Goal: Task Accomplishment & Management: Manage account settings

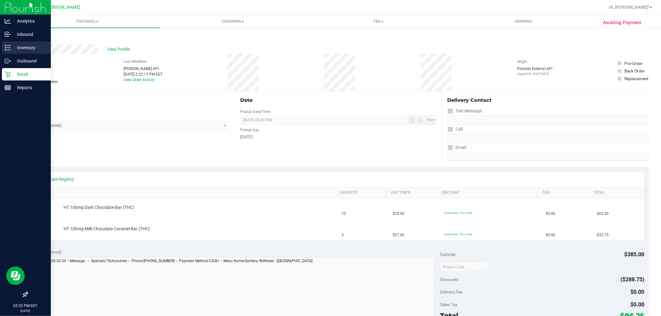
click at [26, 46] on p "Inventory" at bounding box center [29, 47] width 37 height 7
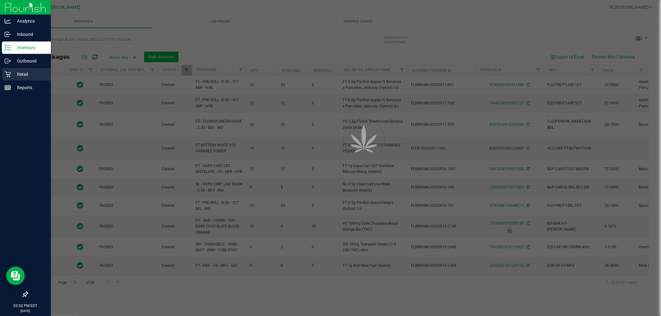
type input "[DATE]"
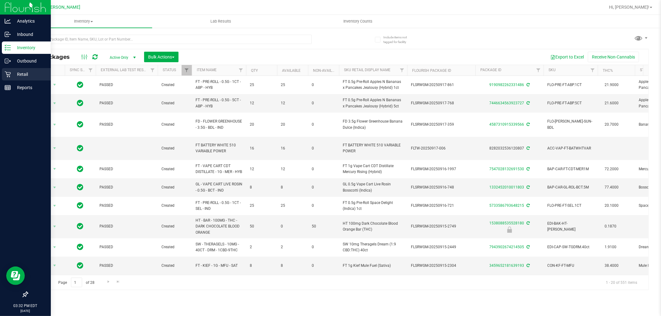
click at [27, 72] on p "Retail" at bounding box center [29, 74] width 37 height 7
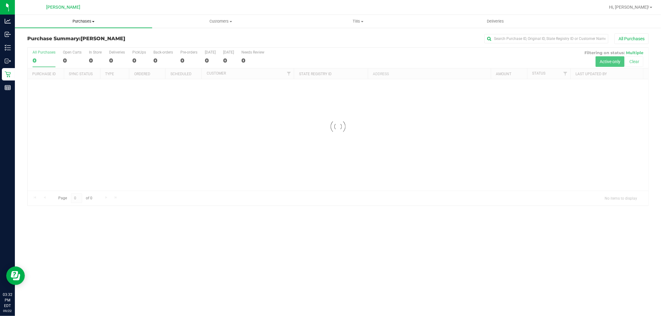
click at [94, 20] on span "Purchases" at bounding box center [83, 22] width 137 height 6
click at [91, 42] on li "Fulfillment" at bounding box center [83, 44] width 137 height 7
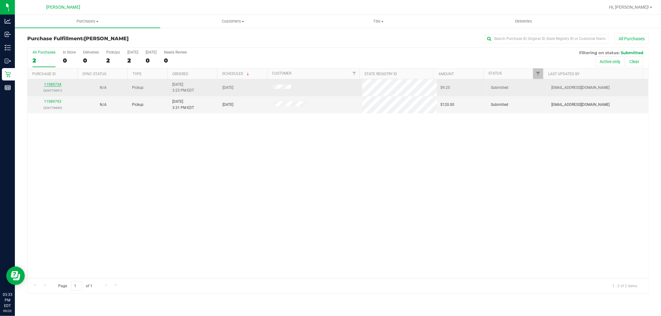
click at [56, 84] on link "11989734" at bounding box center [52, 84] width 17 height 4
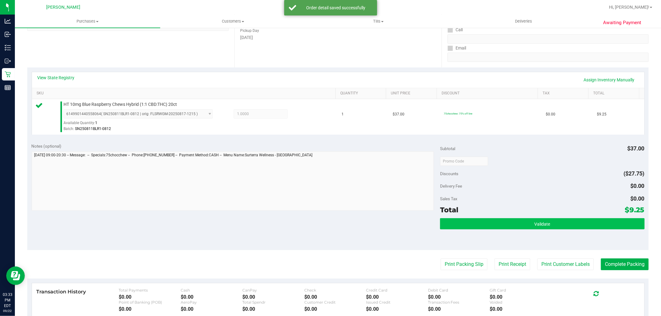
scroll to position [103, 0]
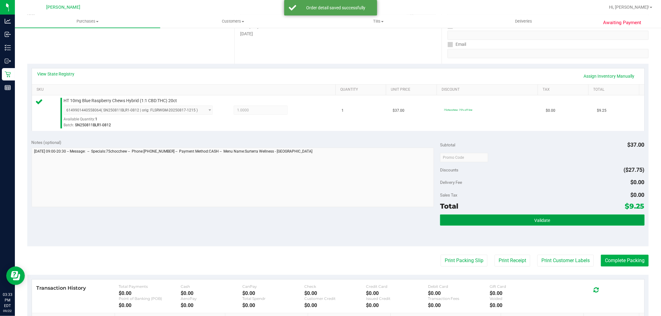
click at [584, 222] on button "Validate" at bounding box center [542, 220] width 204 height 11
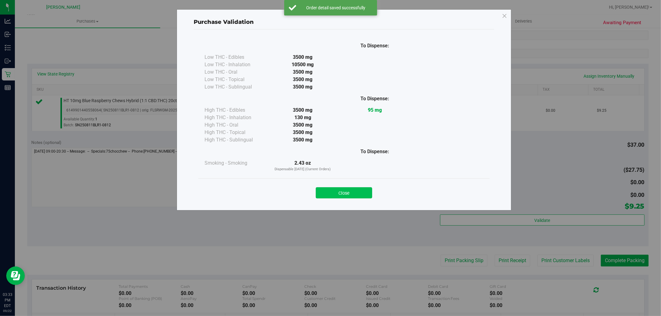
click at [350, 197] on button "Close" at bounding box center [344, 192] width 56 height 11
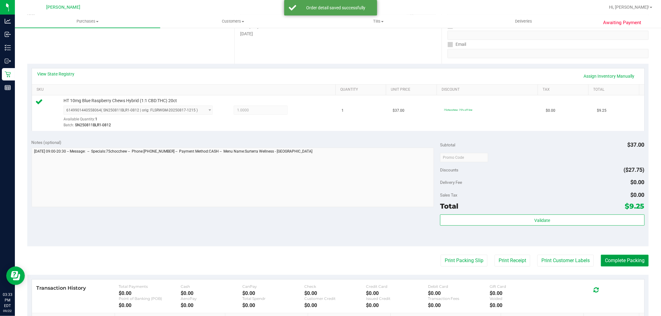
click at [615, 260] on button "Complete Packing" at bounding box center [625, 261] width 48 height 12
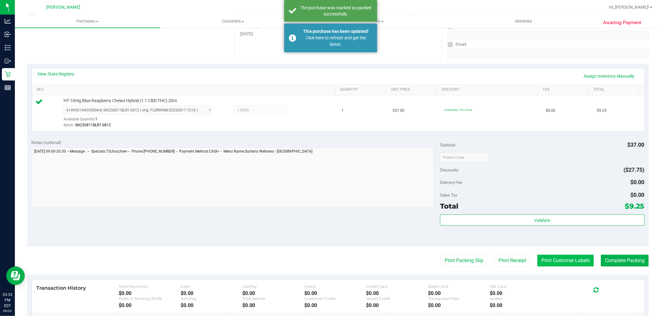
click at [557, 262] on button "Print Customer Labels" at bounding box center [565, 261] width 56 height 12
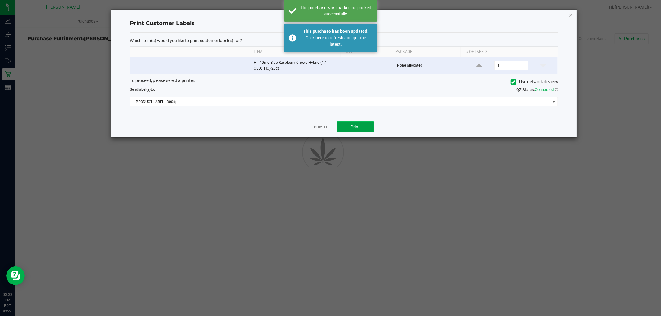
click at [353, 129] on span "Print" at bounding box center [355, 127] width 9 height 5
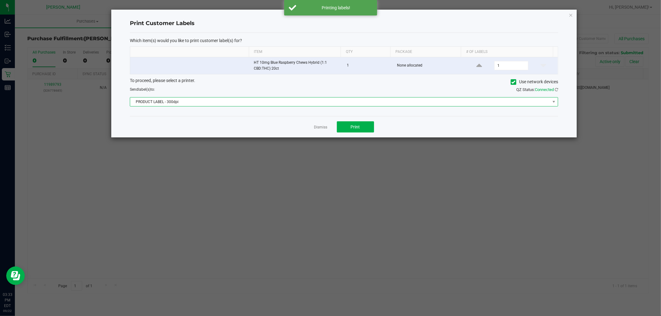
click at [244, 106] on span "PRODUCT LABEL - 300dpi" at bounding box center [340, 102] width 420 height 9
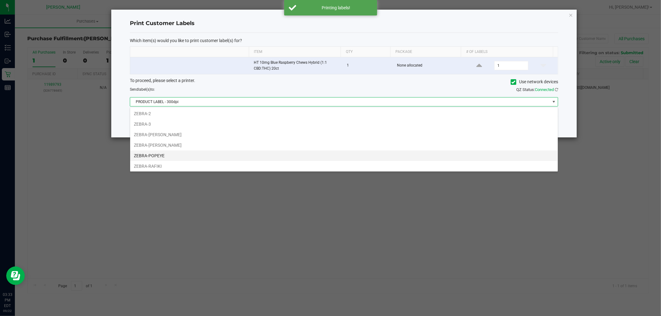
scroll to position [33, 0]
click at [200, 158] on li "ZEBRA-RAFIKI" at bounding box center [344, 154] width 428 height 11
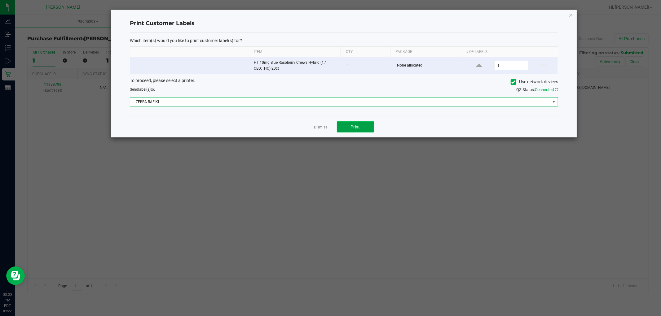
click at [359, 123] on button "Print" at bounding box center [355, 126] width 37 height 11
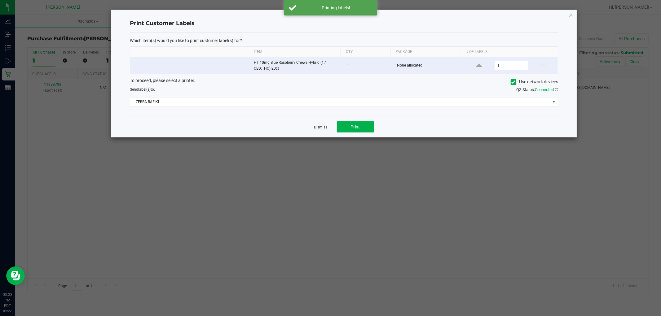
click at [322, 127] on link "Dismiss" at bounding box center [320, 127] width 13 height 5
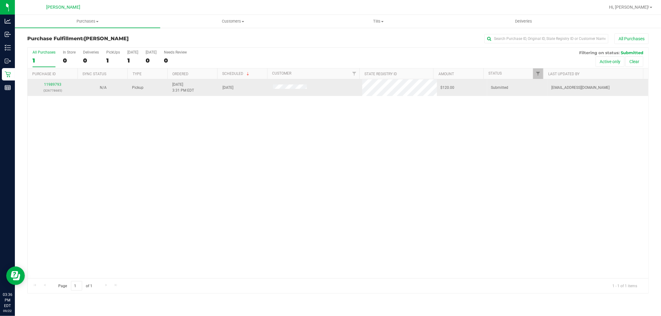
click at [54, 82] on div "11989793 (326778685)" at bounding box center [52, 88] width 43 height 12
click at [56, 84] on link "11989793" at bounding box center [52, 84] width 17 height 4
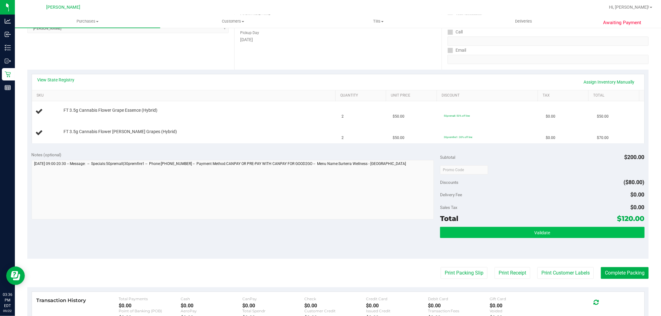
scroll to position [103, 0]
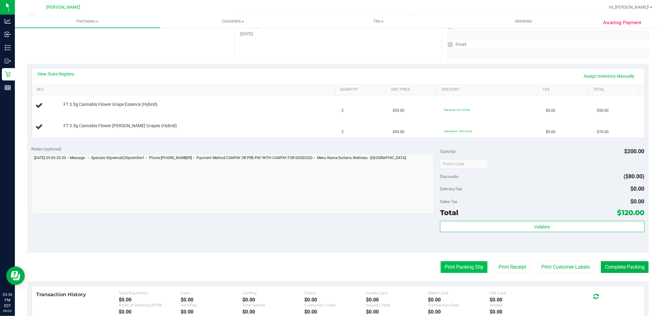
click at [467, 261] on button "Print Packing Slip" at bounding box center [464, 267] width 47 height 12
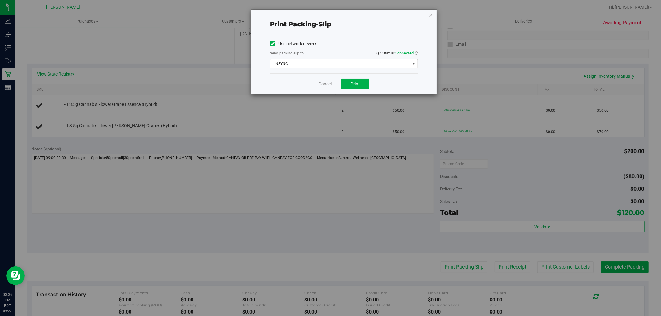
click at [331, 62] on span "NSYNC" at bounding box center [340, 63] width 140 height 9
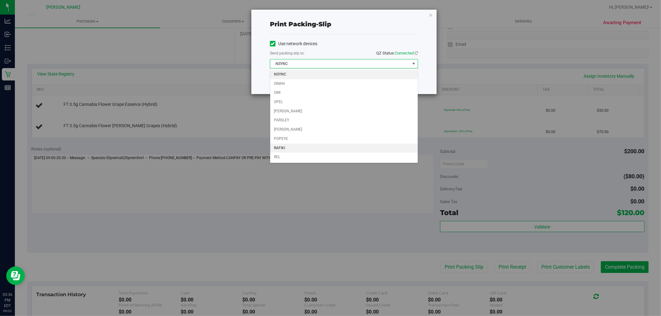
click at [323, 147] on li "RAFIKI" at bounding box center [343, 148] width 147 height 9
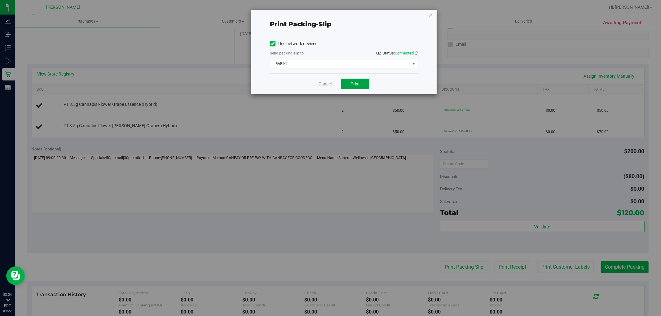
click at [355, 83] on span "Print" at bounding box center [354, 83] width 9 height 5
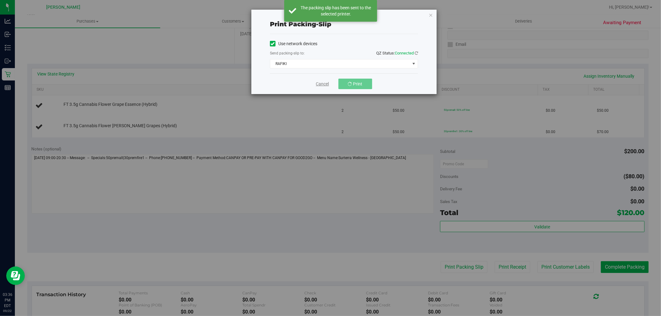
click at [324, 82] on link "Cancel" at bounding box center [322, 84] width 13 height 7
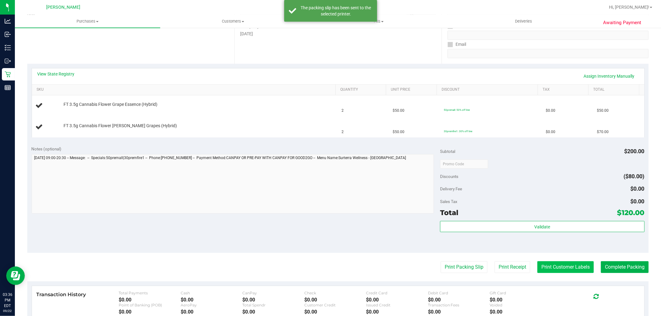
click at [547, 266] on button "Print Customer Labels" at bounding box center [565, 267] width 56 height 12
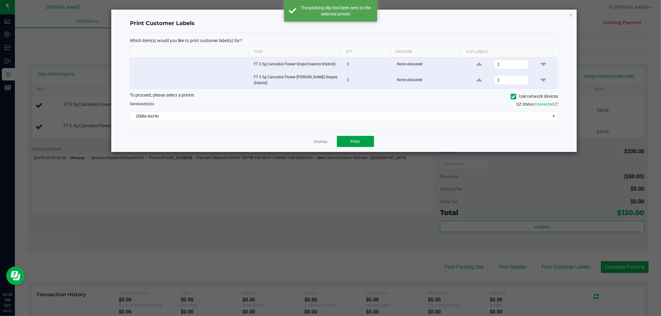
click at [358, 141] on span "Print" at bounding box center [355, 141] width 9 height 5
click at [314, 139] on link "Dismiss" at bounding box center [320, 141] width 13 height 5
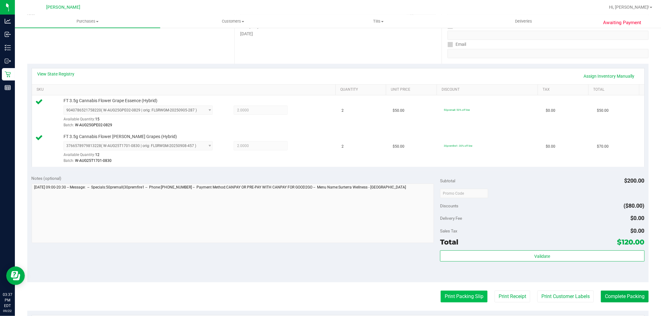
click at [476, 299] on button "Print Packing Slip" at bounding box center [464, 297] width 47 height 12
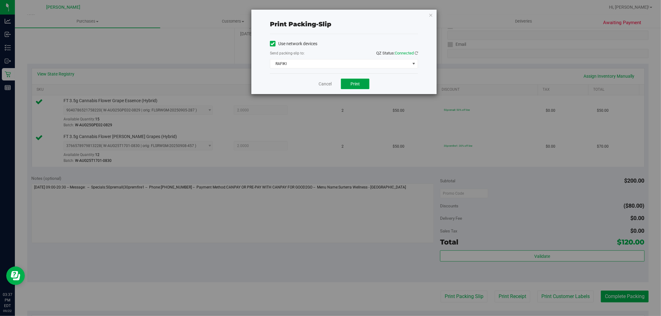
click at [368, 82] on button "Print" at bounding box center [355, 84] width 29 height 11
click at [320, 87] on link "Cancel" at bounding box center [324, 84] width 13 height 7
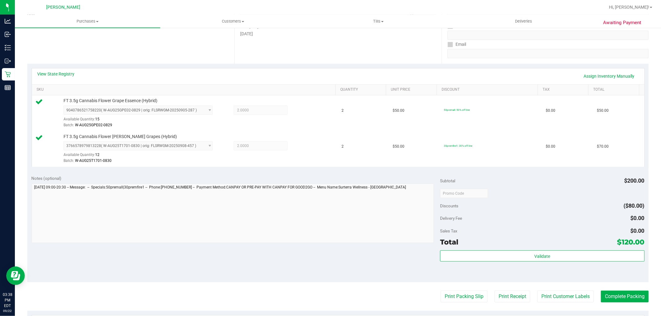
click at [591, 263] on div "Validate" at bounding box center [542, 265] width 204 height 28
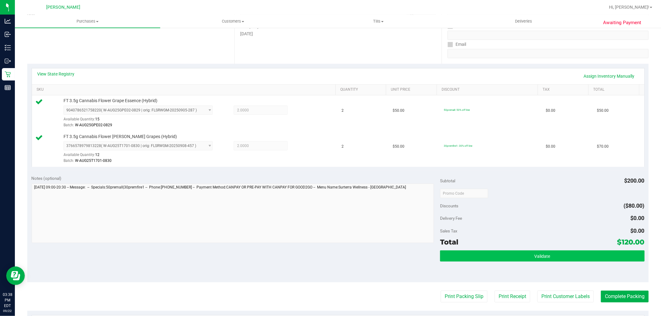
drag, startPoint x: 590, startPoint y: 262, endPoint x: 586, endPoint y: 261, distance: 3.6
click at [590, 262] on div "Validate" at bounding box center [542, 257] width 204 height 12
click at [583, 258] on button "Validate" at bounding box center [542, 256] width 204 height 11
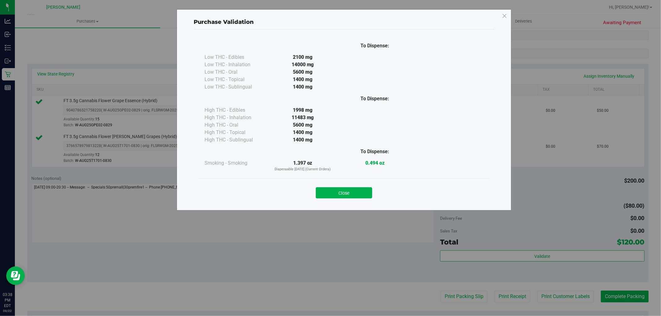
click at [346, 186] on div "Close" at bounding box center [344, 190] width 282 height 15
drag, startPoint x: 350, startPoint y: 191, endPoint x: 373, endPoint y: 200, distance: 24.7
click at [352, 191] on button "Close" at bounding box center [344, 192] width 56 height 11
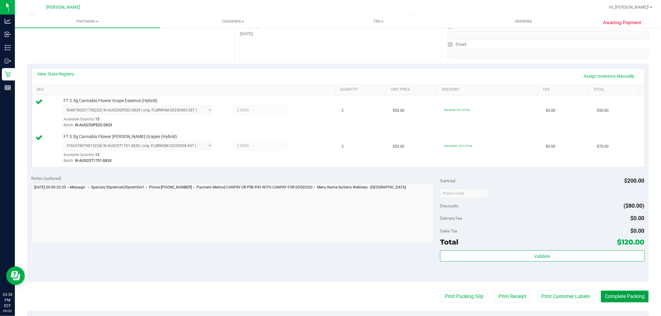
click at [625, 296] on button "Complete Packing" at bounding box center [625, 297] width 48 height 12
